Goal: Understand process/instructions: Learn how to perform a task or action

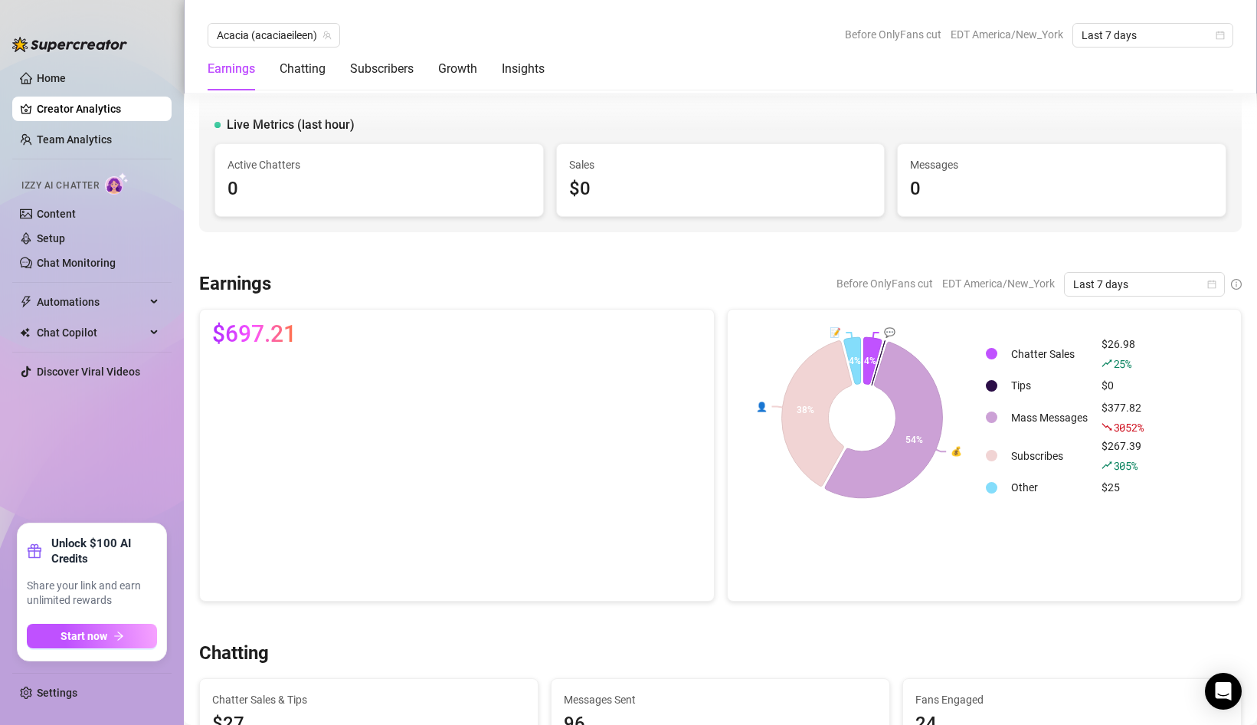
scroll to position [2574, 0]
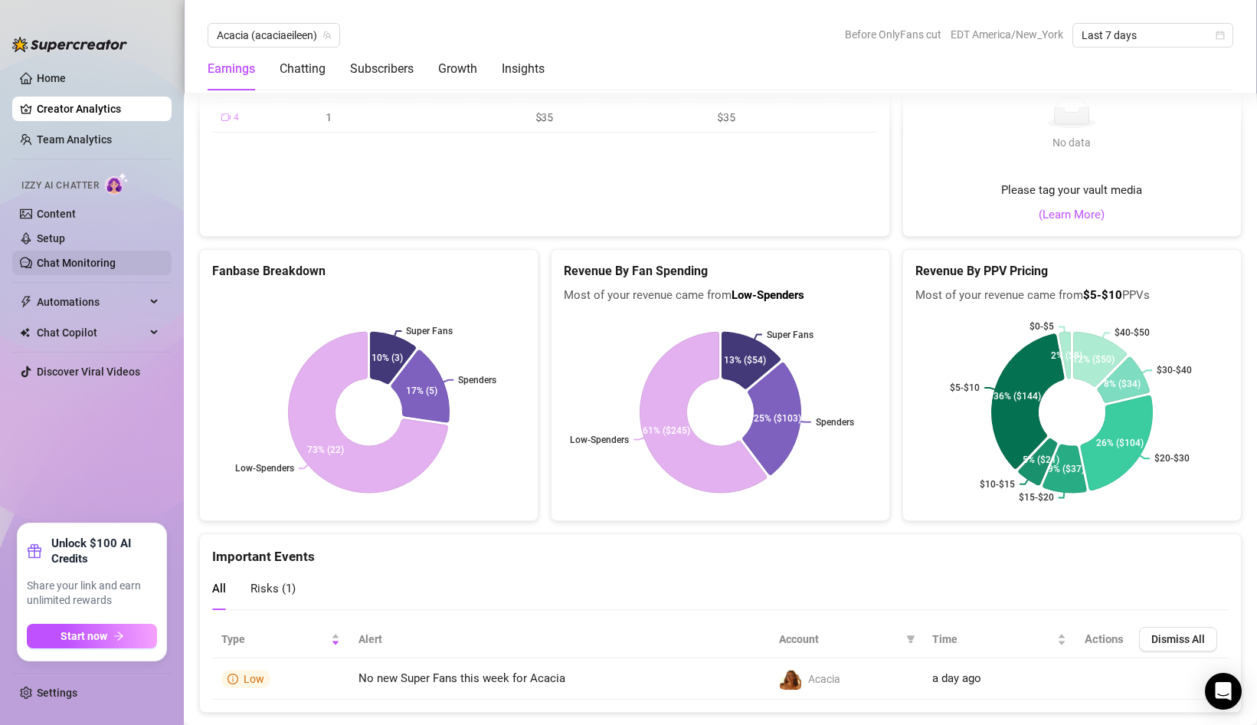
click at [114, 267] on link "Chat Monitoring" at bounding box center [76, 263] width 79 height 12
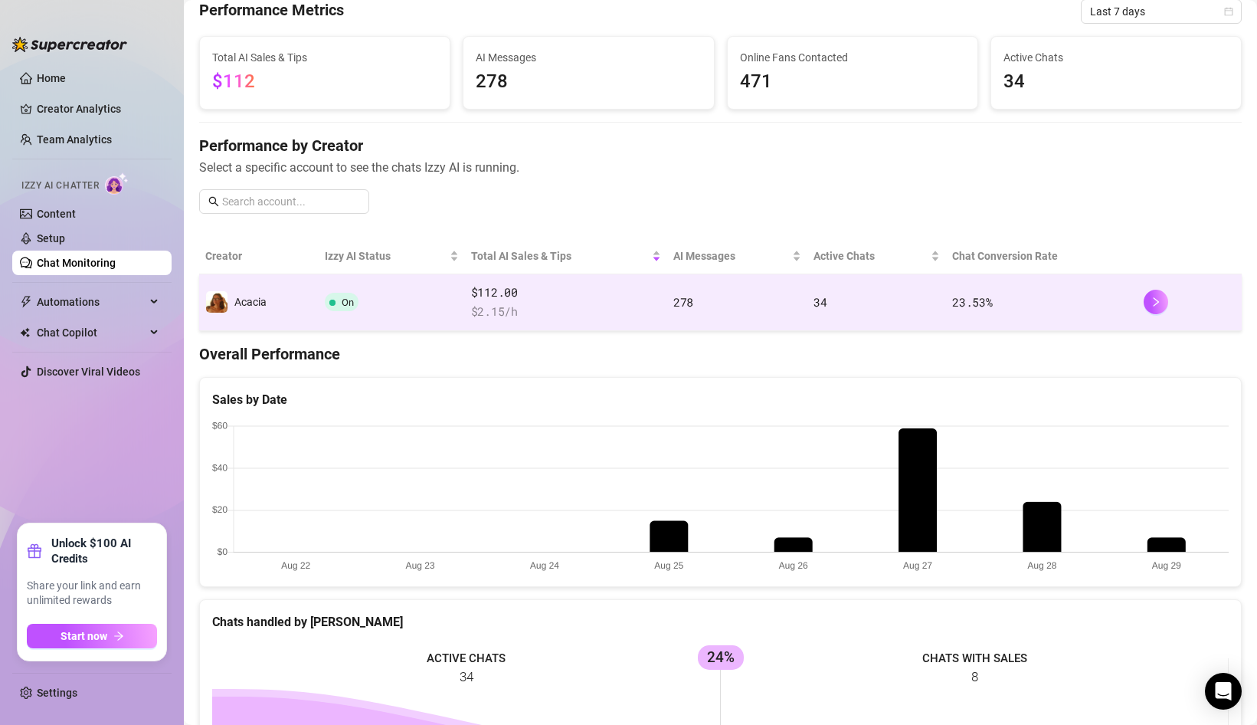
scroll to position [73, 0]
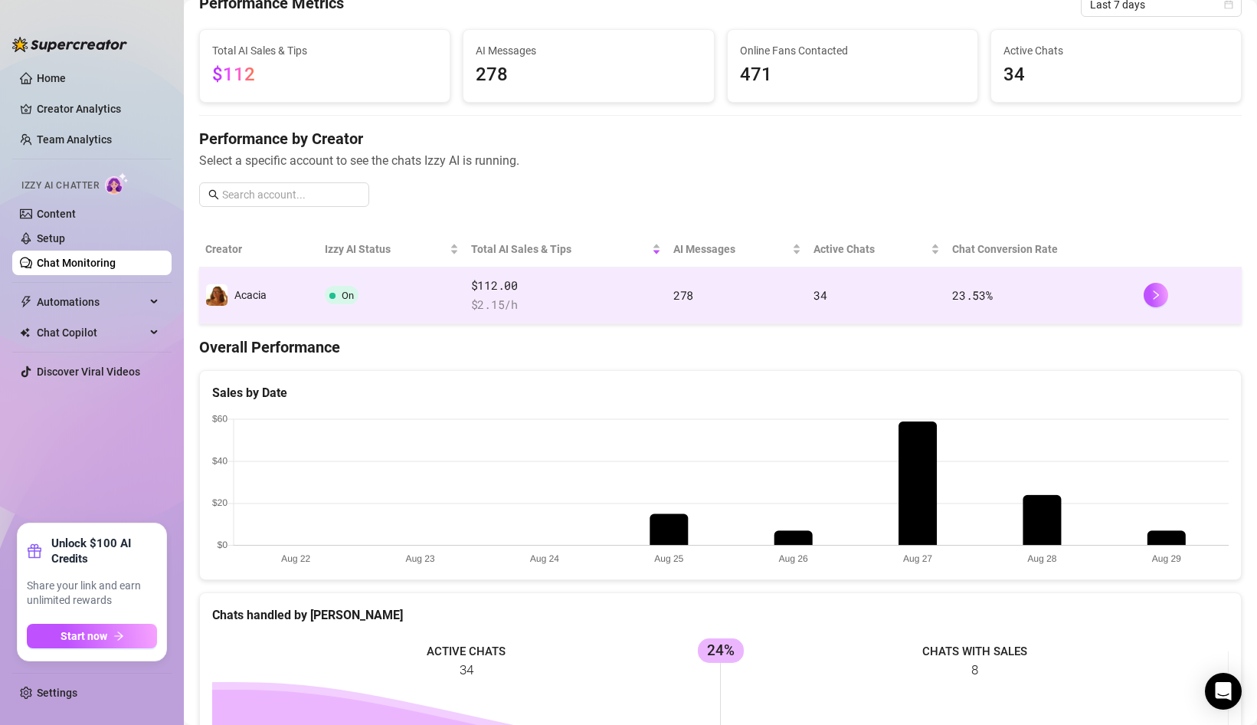
click at [389, 299] on td "On" at bounding box center [392, 295] width 146 height 57
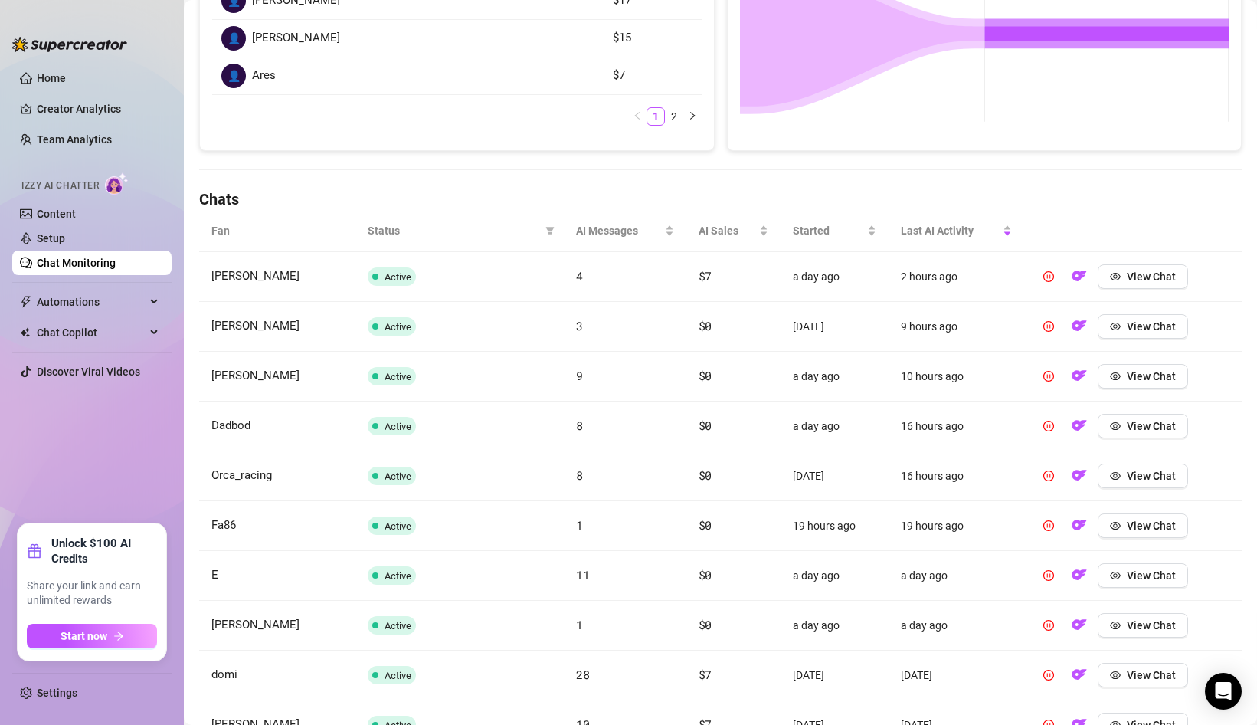
scroll to position [481, 0]
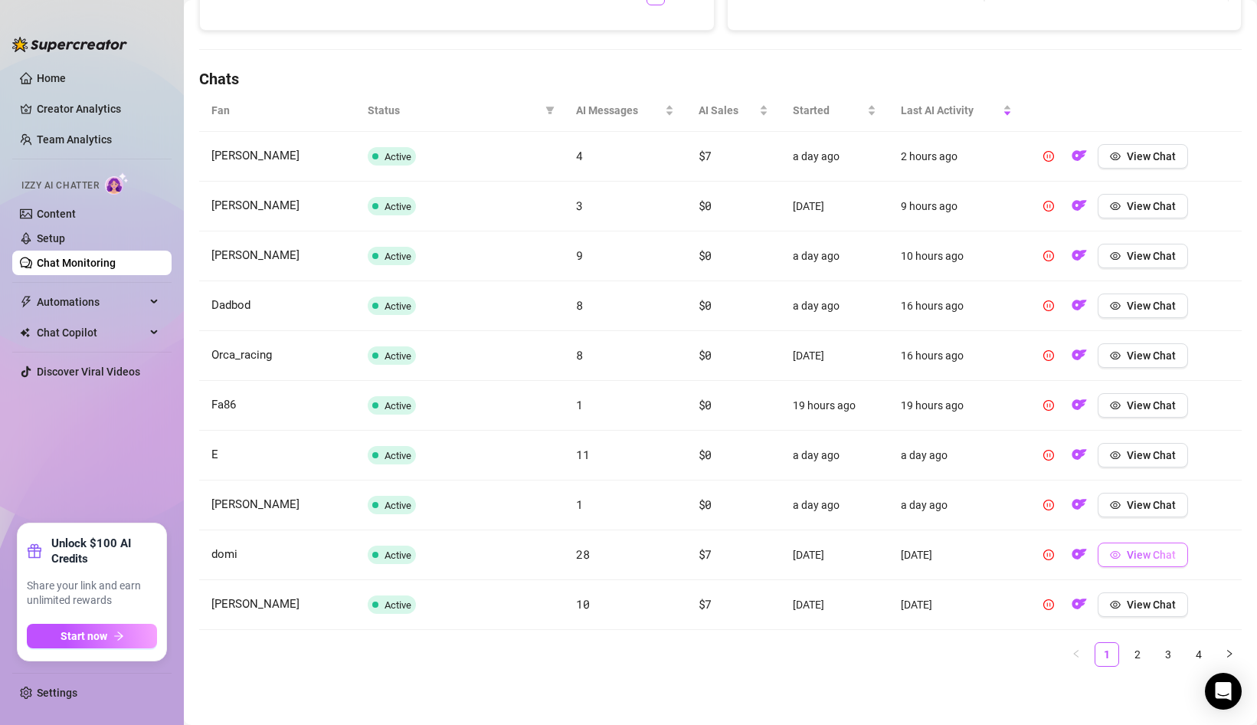
click at [1124, 549] on button "View Chat" at bounding box center [1143, 554] width 90 height 25
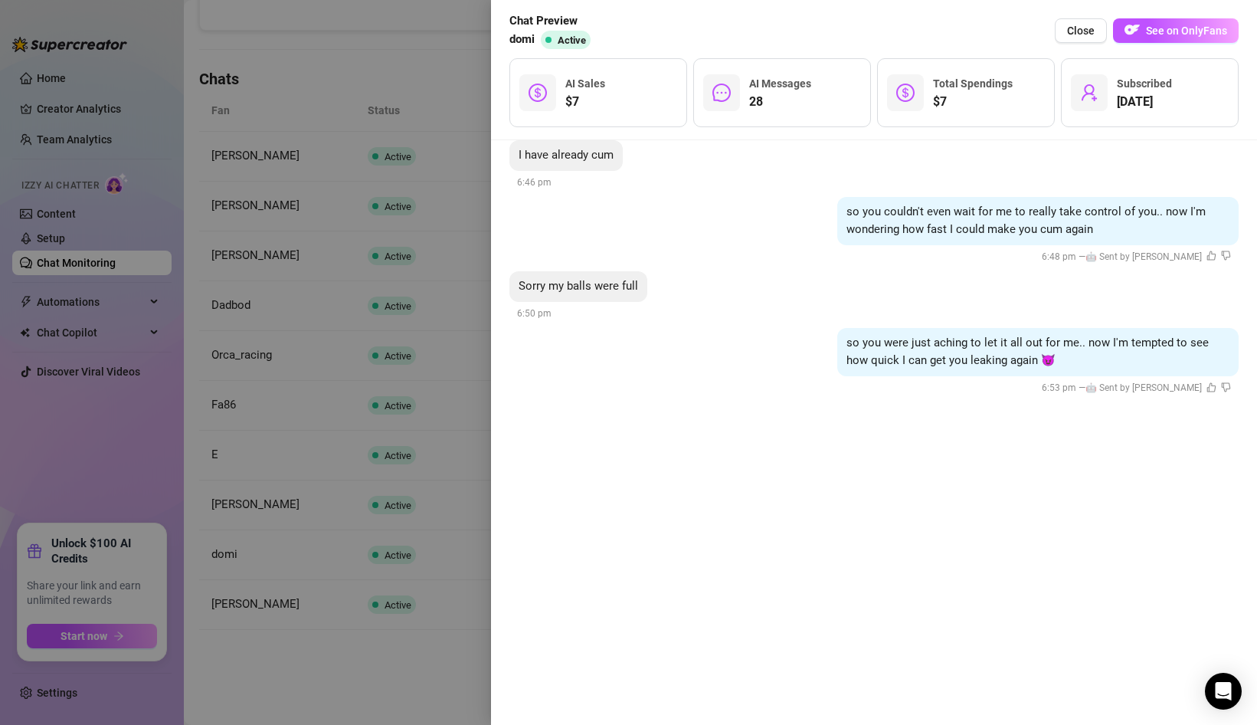
scroll to position [3657, 0]
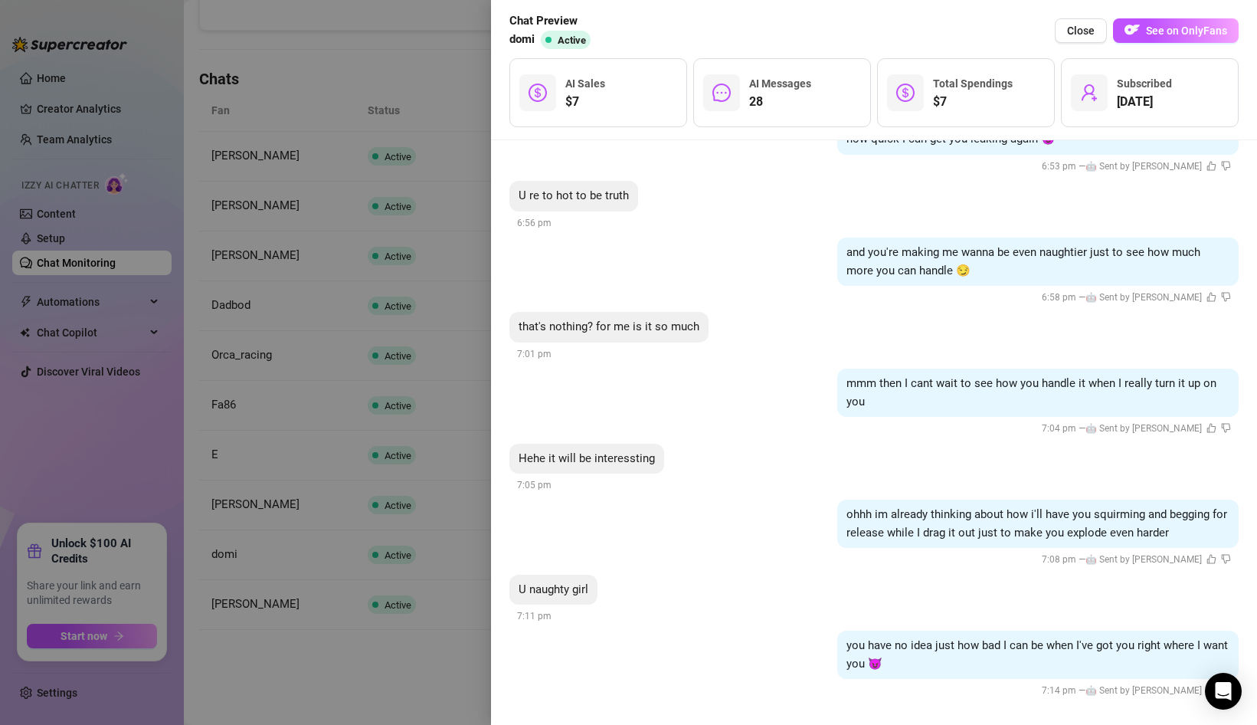
click at [457, 548] on div at bounding box center [628, 362] width 1257 height 725
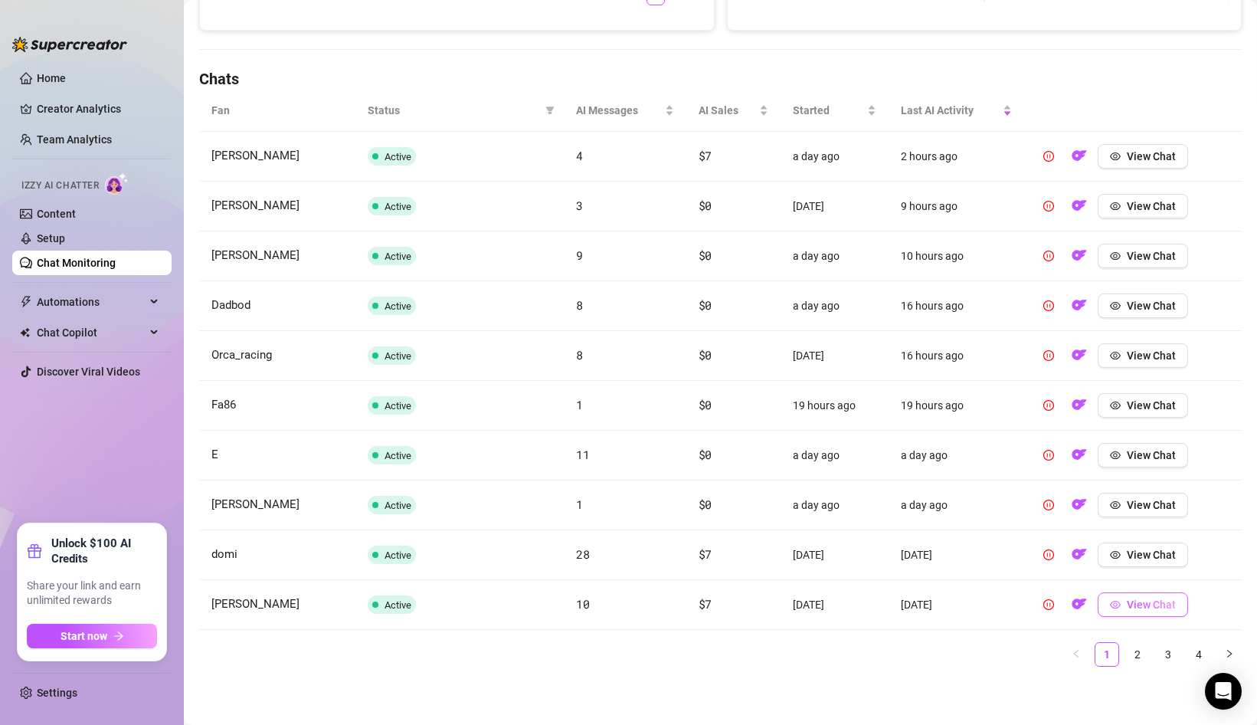
click at [1142, 610] on button "View Chat" at bounding box center [1143, 604] width 90 height 25
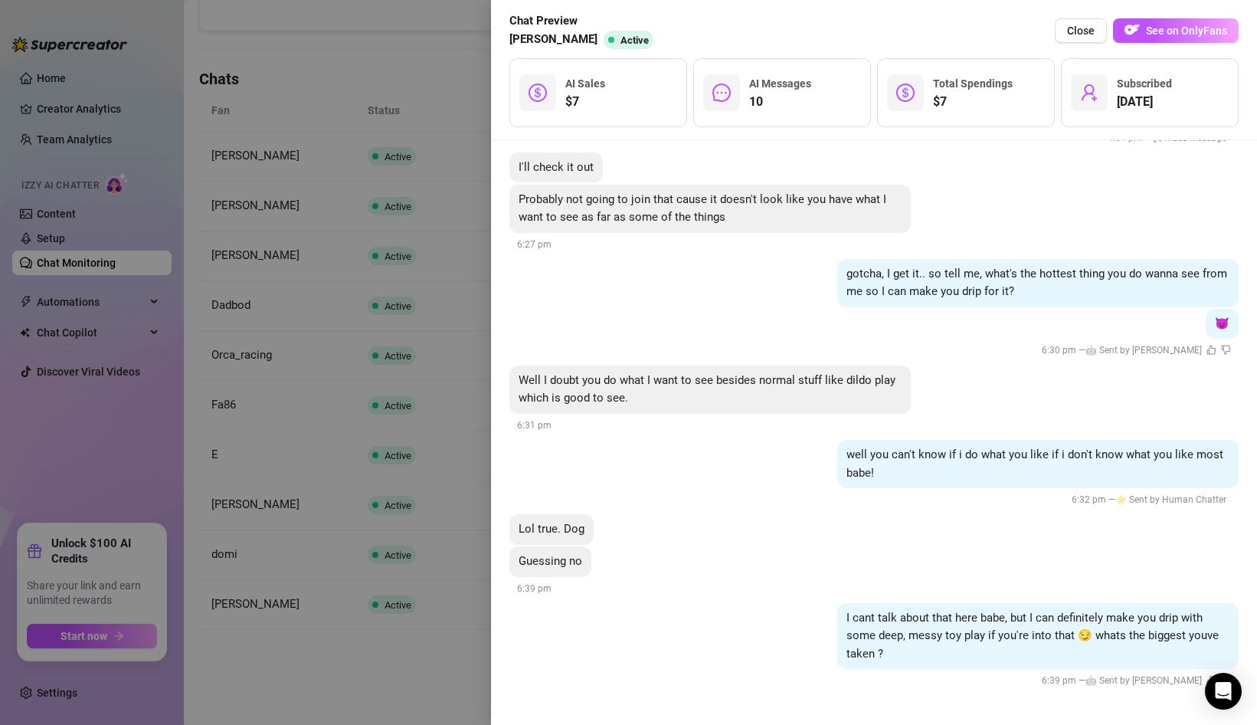
scroll to position [1799, 0]
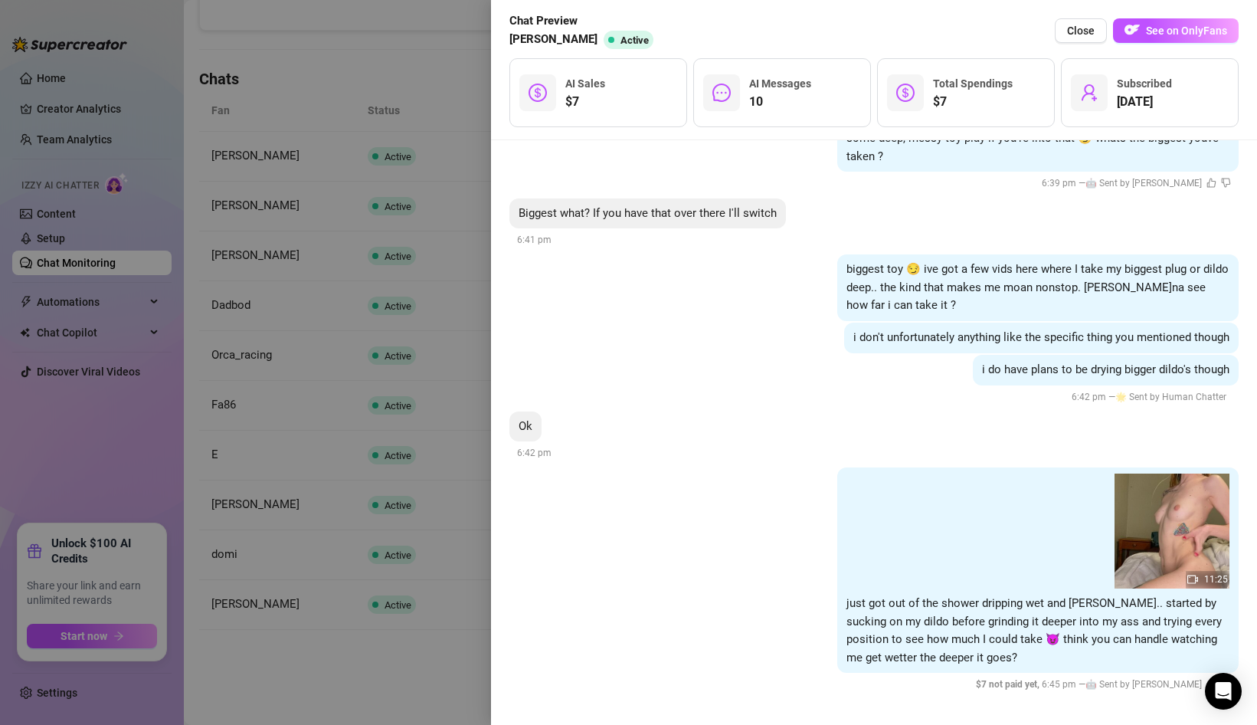
click at [435, 632] on div at bounding box center [628, 362] width 1257 height 725
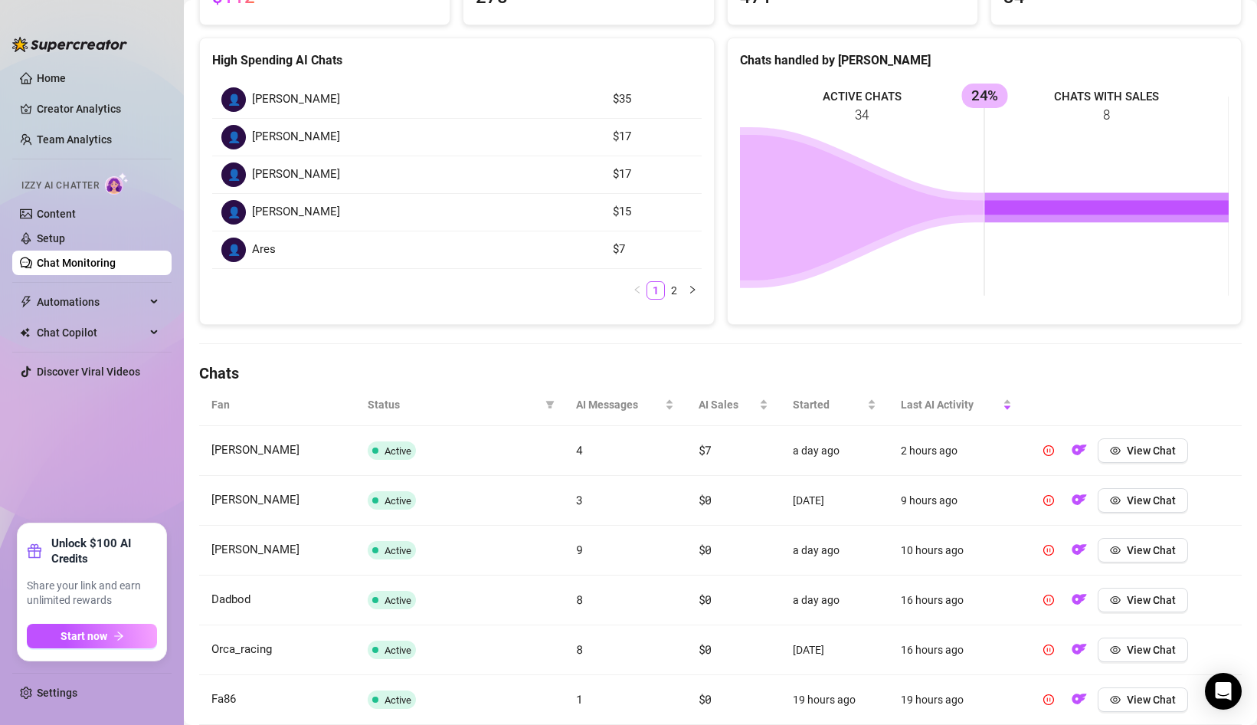
scroll to position [0, 0]
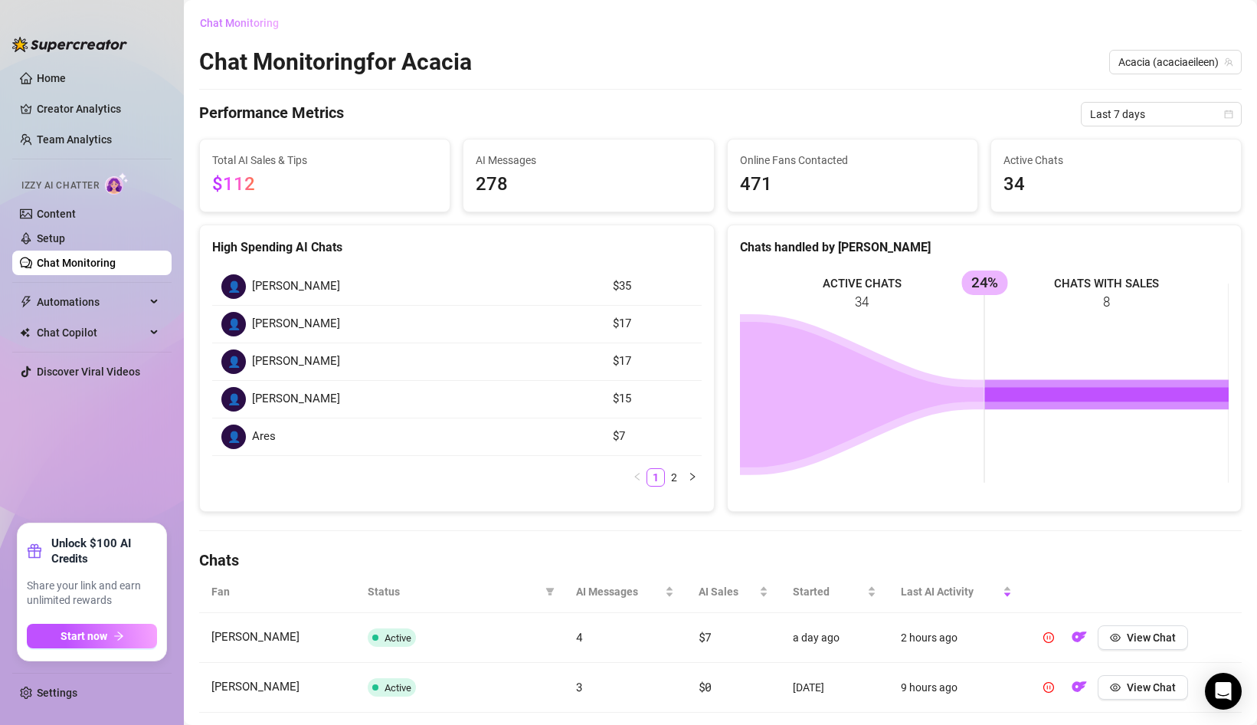
click at [227, 19] on span "Chat Monitoring" at bounding box center [239, 23] width 79 height 12
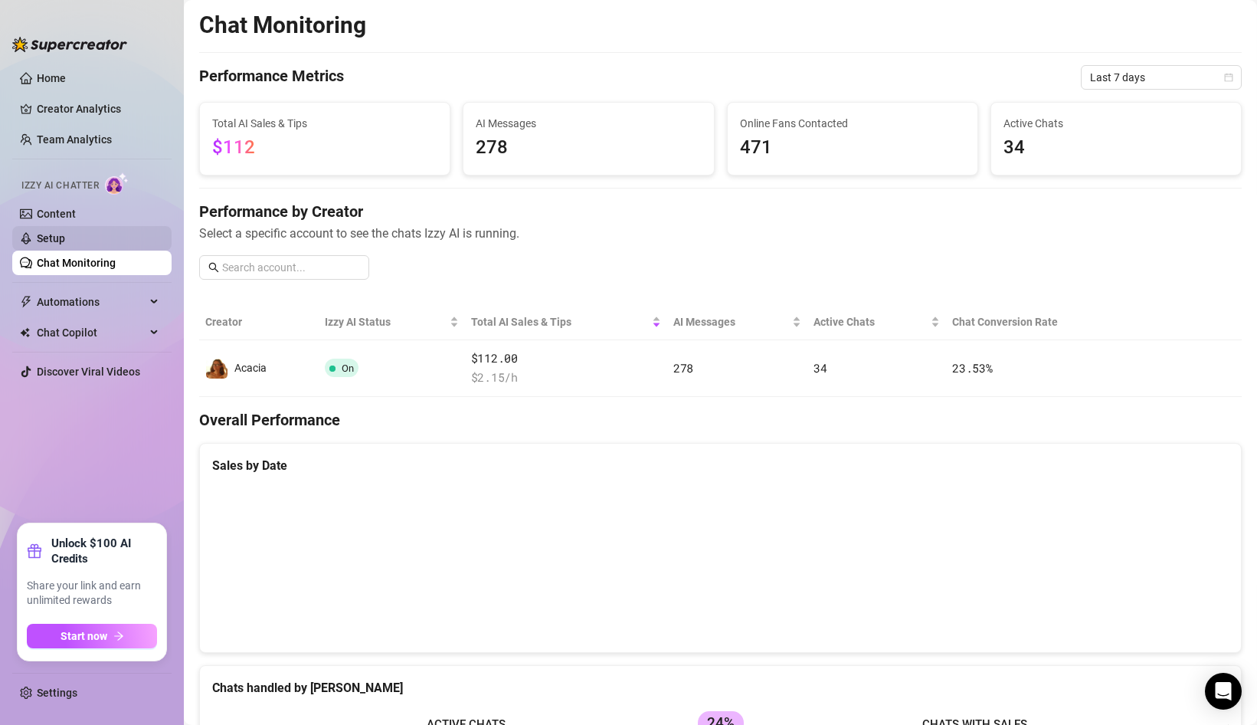
click at [65, 232] on link "Setup" at bounding box center [51, 238] width 28 height 12
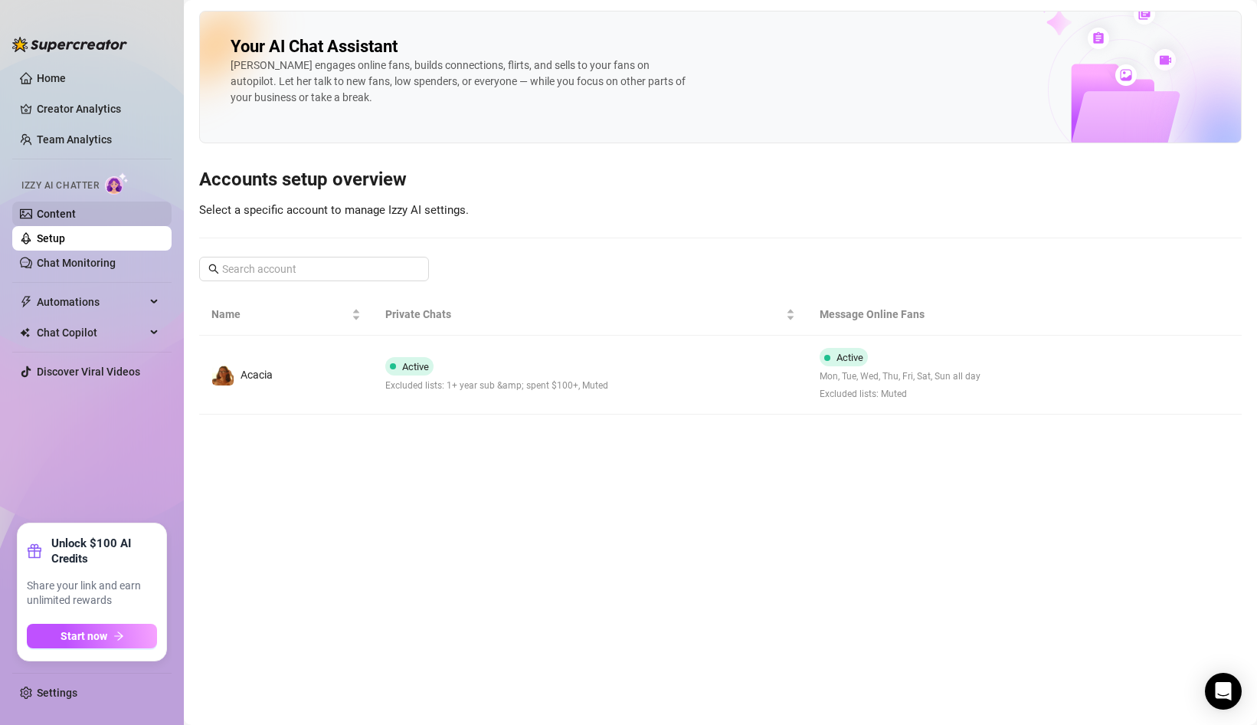
click at [76, 215] on link "Content" at bounding box center [56, 214] width 39 height 12
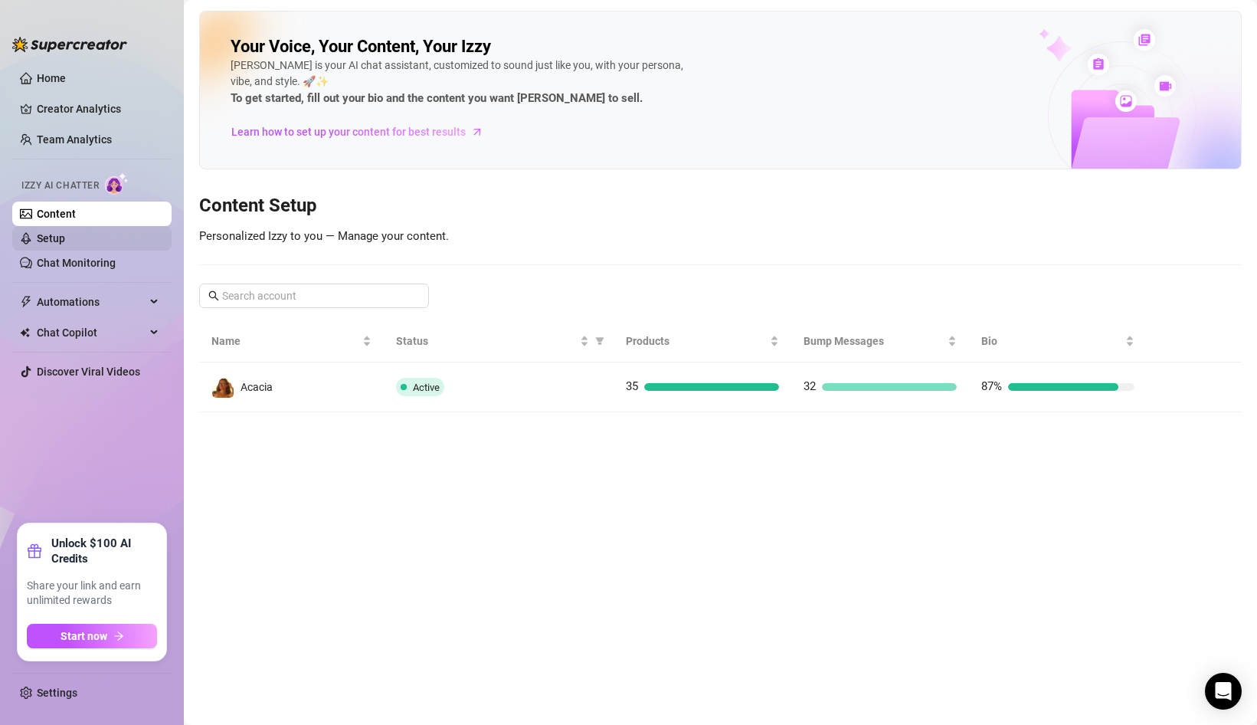
click at [65, 234] on link "Setup" at bounding box center [51, 238] width 28 height 12
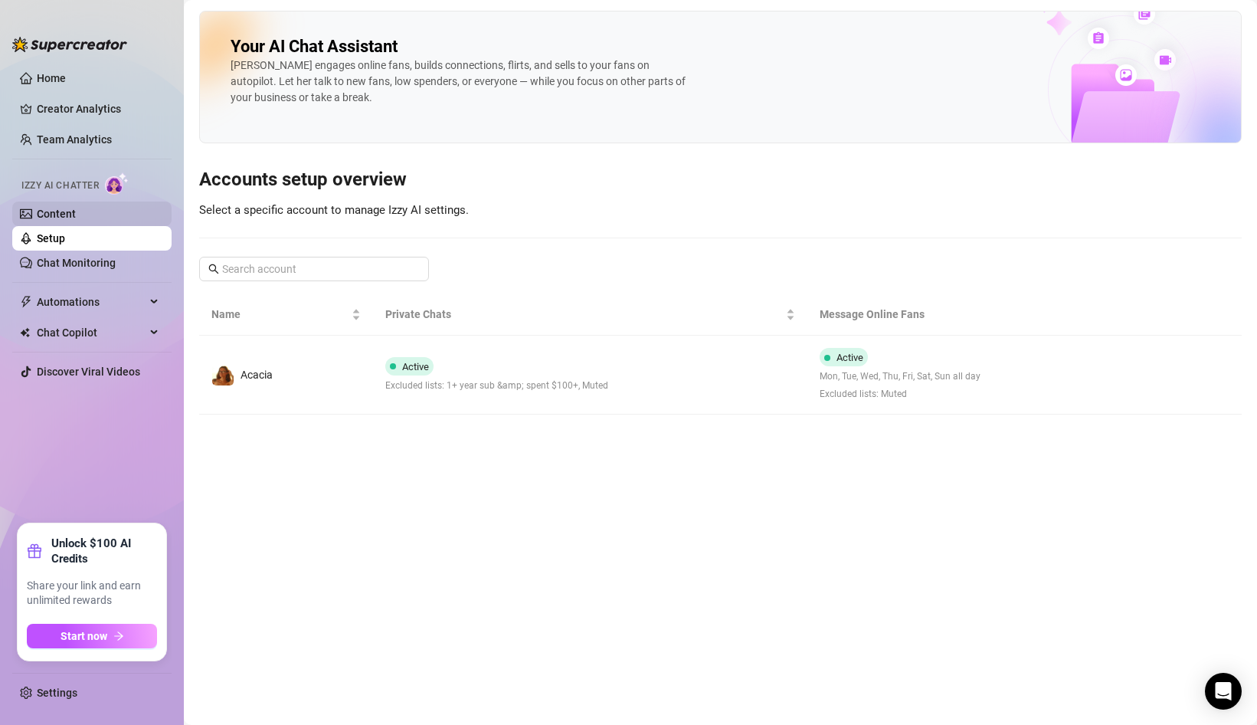
click at [76, 219] on link "Content" at bounding box center [56, 214] width 39 height 12
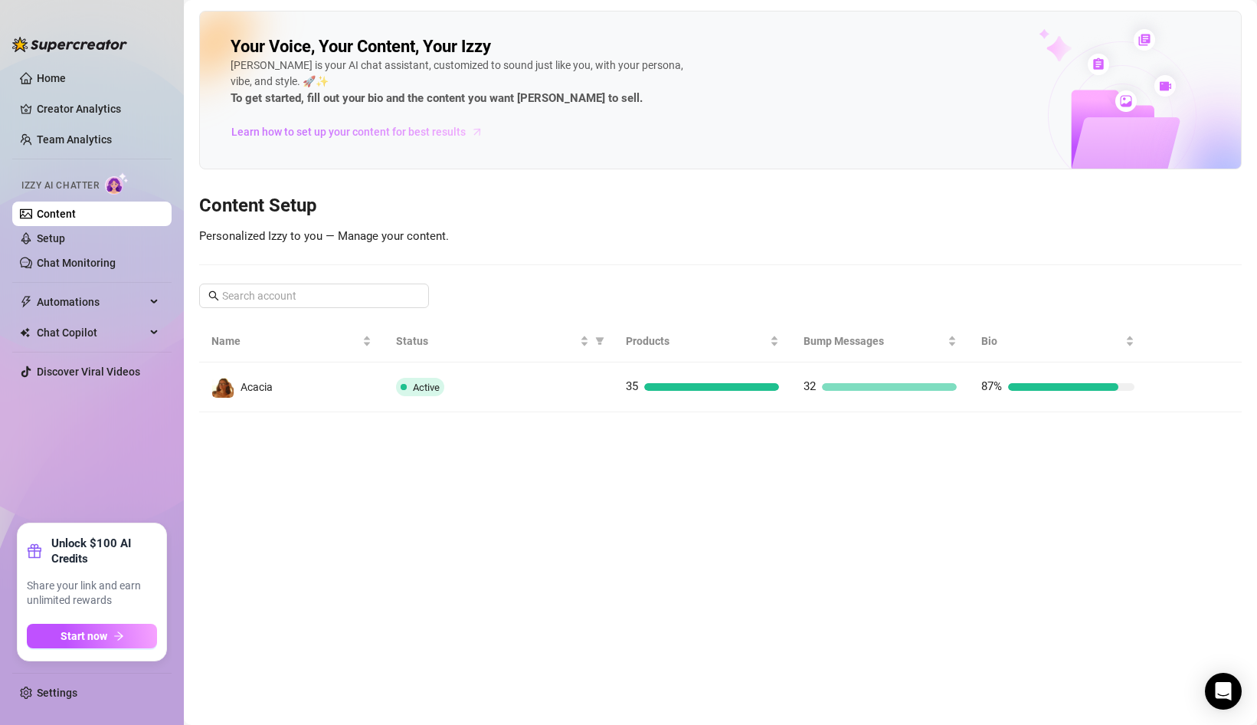
click at [457, 133] on span "Learn how to set up your content for best results" at bounding box center [348, 131] width 234 height 17
